Goal: Complete application form

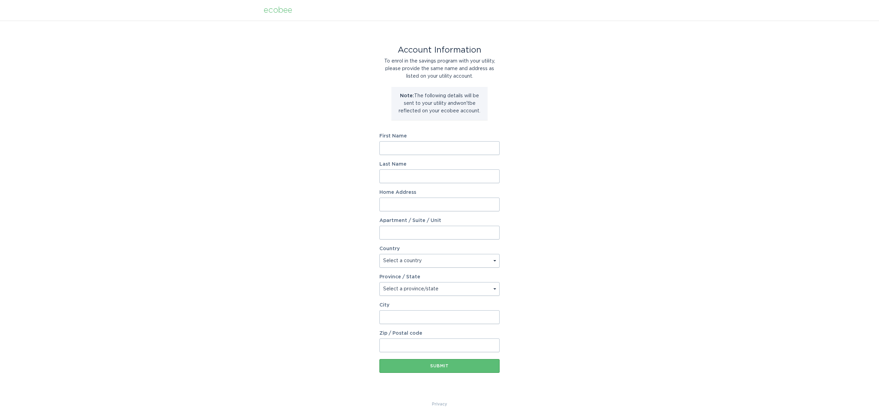
click at [404, 145] on input "First Name" at bounding box center [440, 148] width 120 height 14
type input "Richard"
type input "Link"
type input "Greig Street"
type input "Rochester"
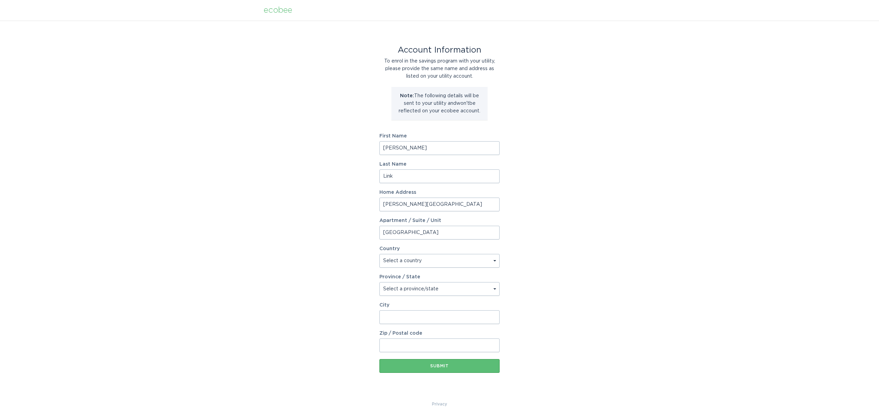
type input "Rochester"
type input "14608"
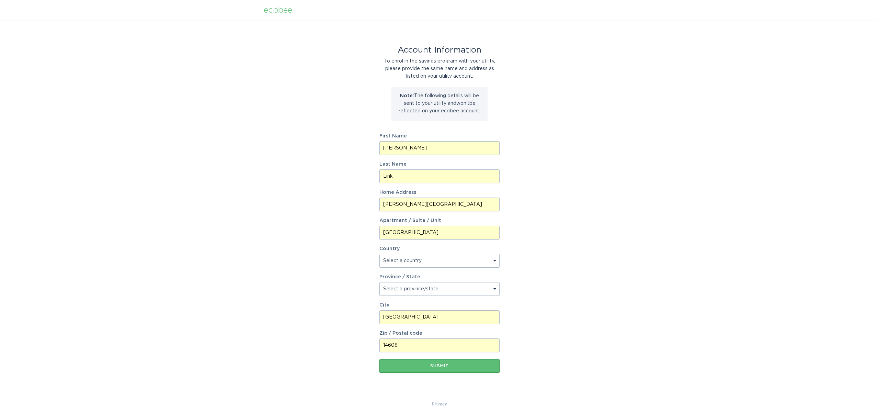
click at [384, 206] on input "Greig Street" at bounding box center [440, 205] width 120 height 14
type input "10 Greig Street"
click at [406, 260] on select "Select a country Canada USA" at bounding box center [440, 261] width 120 height 14
select select "US"
click at [380, 254] on select "Select a country Canada USA" at bounding box center [440, 261] width 120 height 14
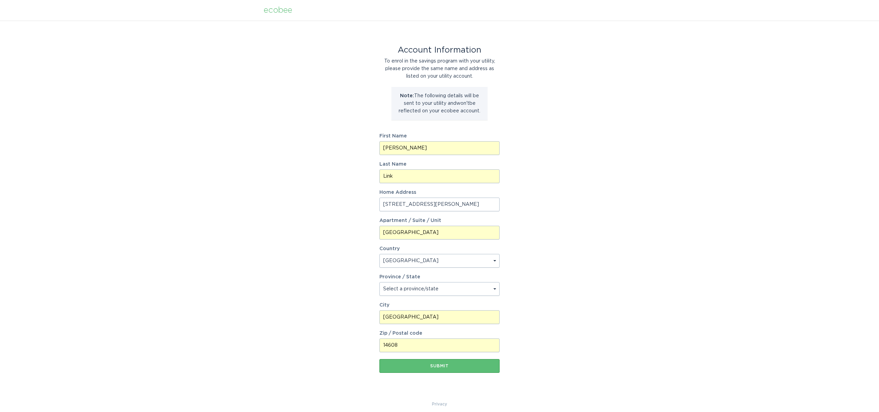
drag, startPoint x: 408, startPoint y: 234, endPoint x: 366, endPoint y: 231, distance: 42.0
click at [366, 231] on div "Account Information To enrol in the savings program with your utility, please p…" at bounding box center [439, 211] width 879 height 380
click at [416, 292] on select "Select a province/state Alabama Alaska American Samoa Arizona Arkansas Californ…" at bounding box center [440, 289] width 120 height 14
select select "NY"
click at [380, 282] on select "Select a province/state Alabama Alaska American Samoa Arizona Arkansas Californ…" at bounding box center [440, 289] width 120 height 14
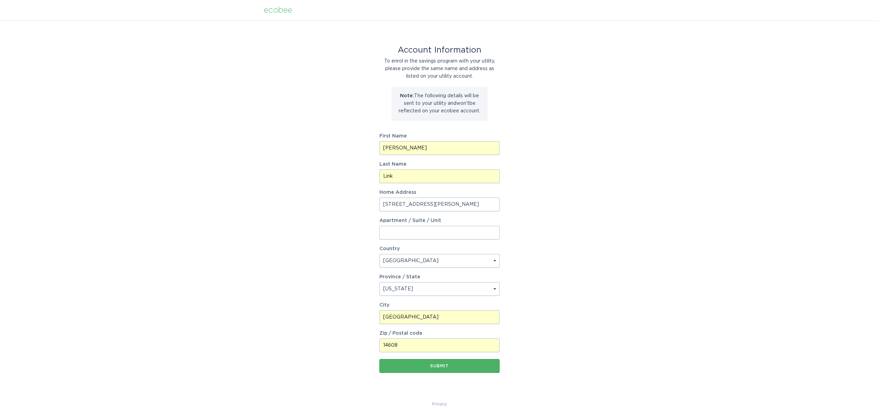
click at [441, 365] on div "Submit" at bounding box center [439, 366] width 113 height 4
